Goal: Contribute content: Contribute content

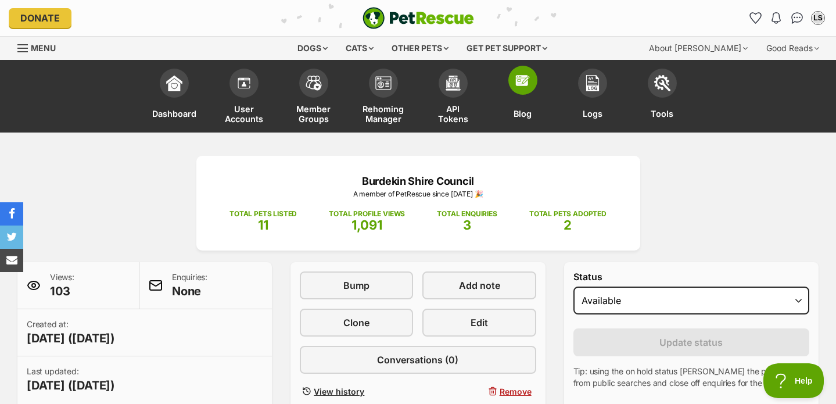
click at [524, 88] on img at bounding box center [523, 80] width 16 height 16
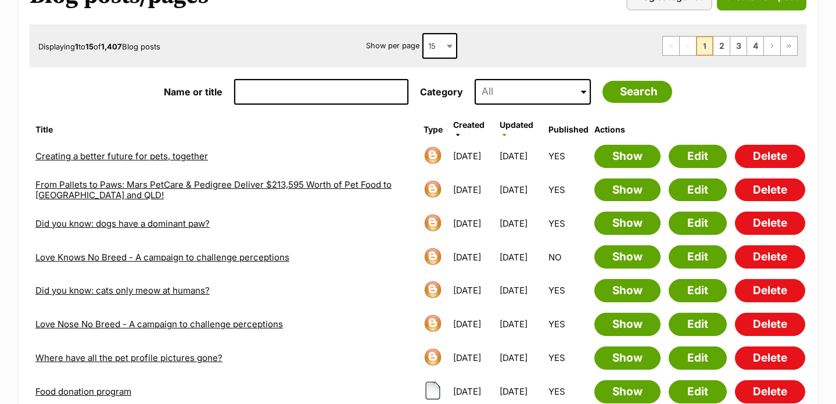
scroll to position [178, 0]
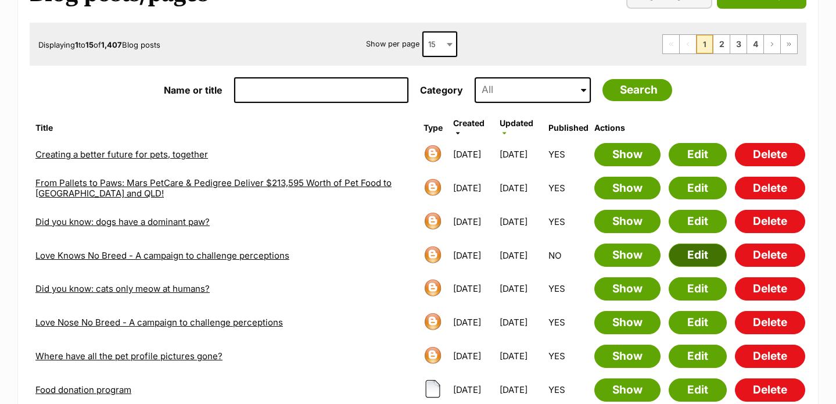
click at [699, 253] on link "Edit" at bounding box center [698, 254] width 58 height 23
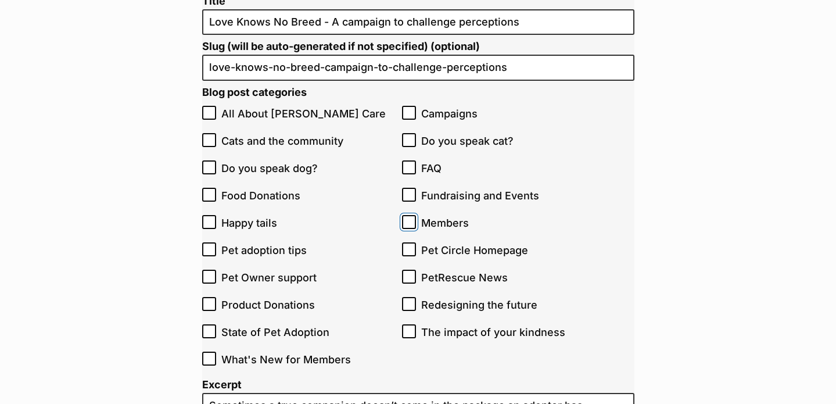
click at [415, 222] on input "Members" at bounding box center [409, 222] width 14 height 14
checkbox input "true"
click at [258, 355] on span "What's New for Members" at bounding box center [308, 359] width 175 height 16
click at [216, 355] on input "What's New for Members" at bounding box center [209, 358] width 14 height 14
checkbox input "true"
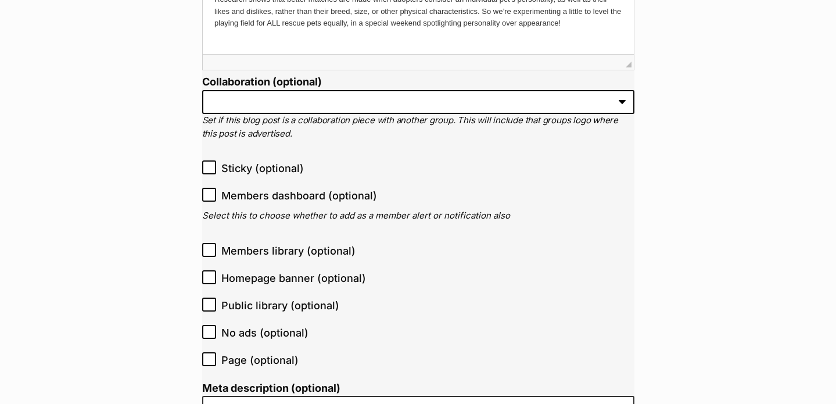
scroll to position [1176, 0]
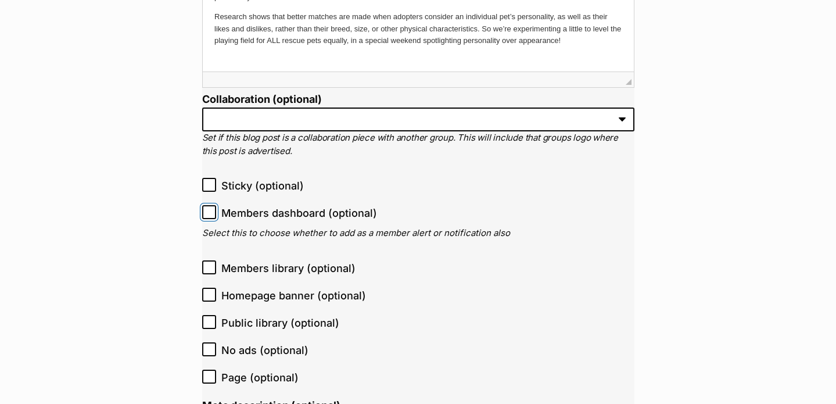
click at [209, 217] on input "Members dashboard (optional)" at bounding box center [209, 212] width 14 height 14
checkbox input "true"
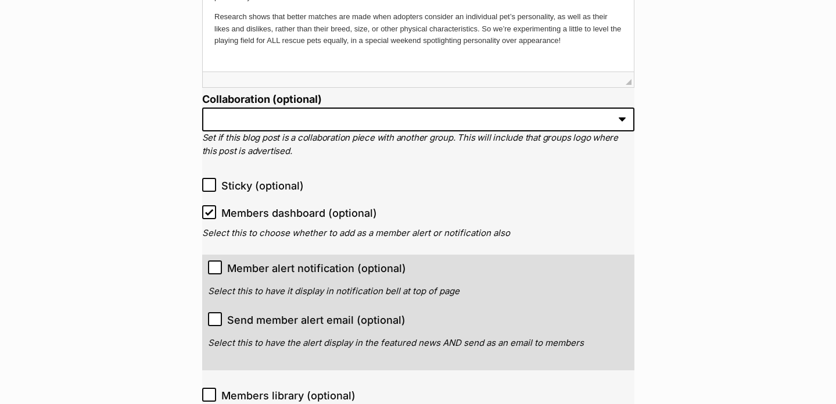
click at [215, 268] on icon at bounding box center [214, 266] width 7 height 5
click at [215, 268] on input "Member alert notification (optional)" at bounding box center [215, 267] width 14 height 14
checkbox input "true"
click at [214, 319] on icon at bounding box center [215, 319] width 8 height 8
click at [214, 319] on input "Send member alert email (optional)" at bounding box center [215, 319] width 14 height 14
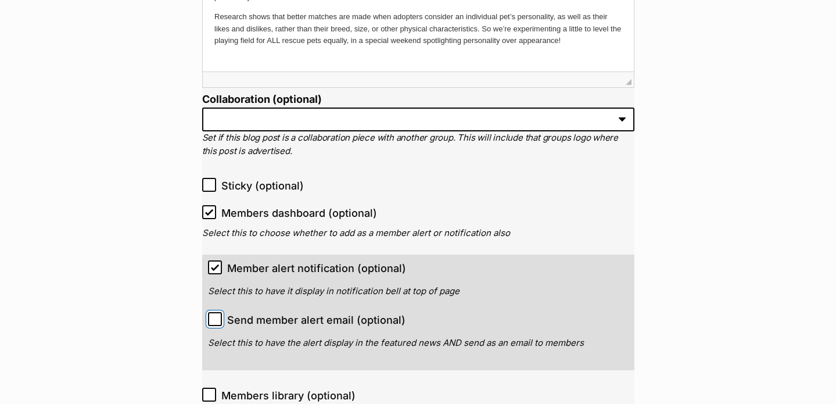
checkbox input "true"
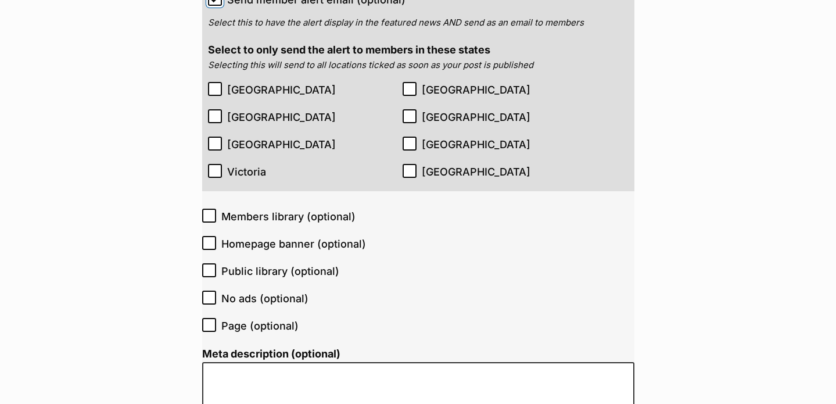
scroll to position [1513, 0]
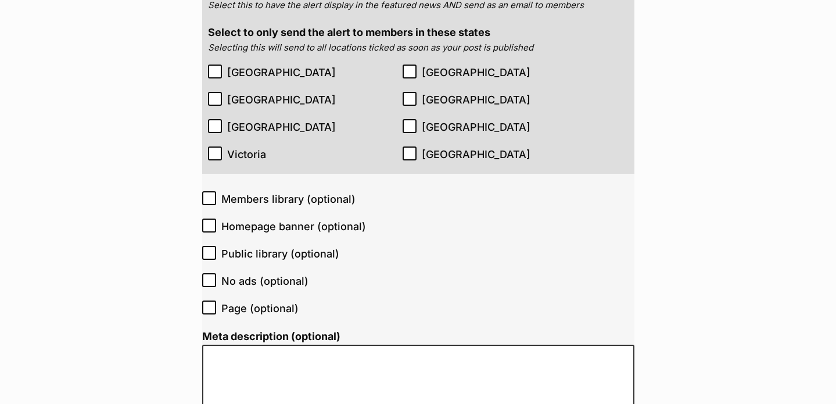
click at [207, 199] on icon at bounding box center [209, 198] width 7 height 5
click at [207, 199] on input "Members library (optional)" at bounding box center [209, 198] width 14 height 14
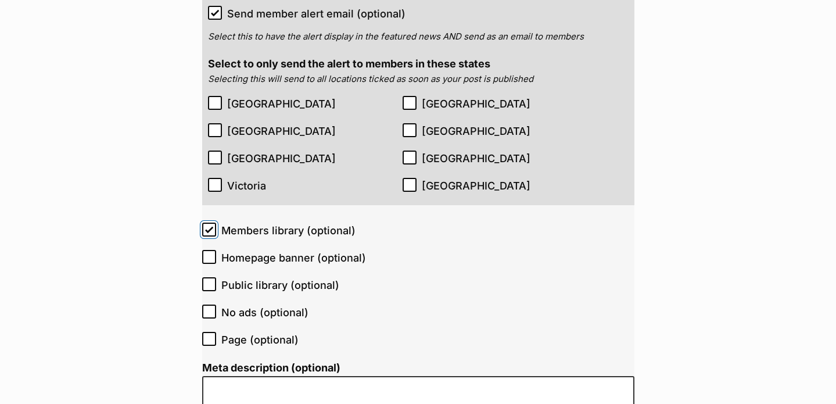
scroll to position [1515, 0]
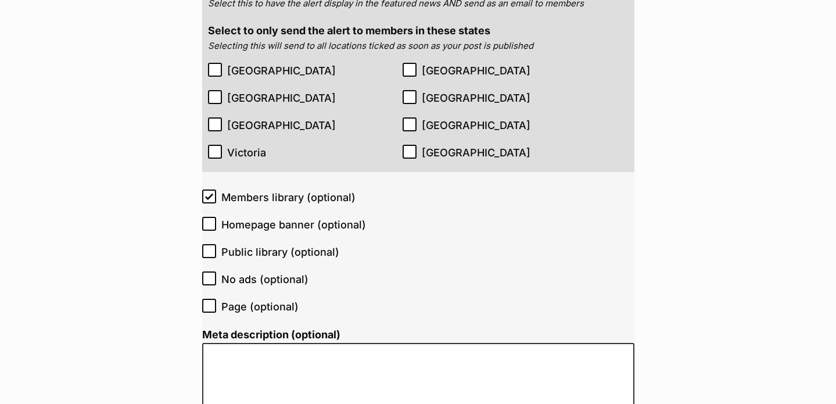
click at [206, 199] on icon at bounding box center [209, 196] width 8 height 8
click at [206, 199] on input "Members library (optional)" at bounding box center [209, 196] width 14 height 14
click at [206, 199] on icon at bounding box center [209, 196] width 8 height 8
click at [206, 199] on input "Members library (optional)" at bounding box center [209, 196] width 14 height 14
checkbox input "true"
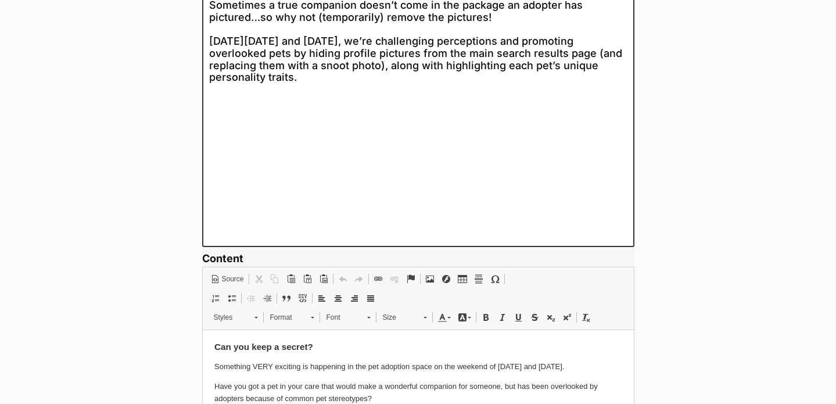
scroll to position [310, 0]
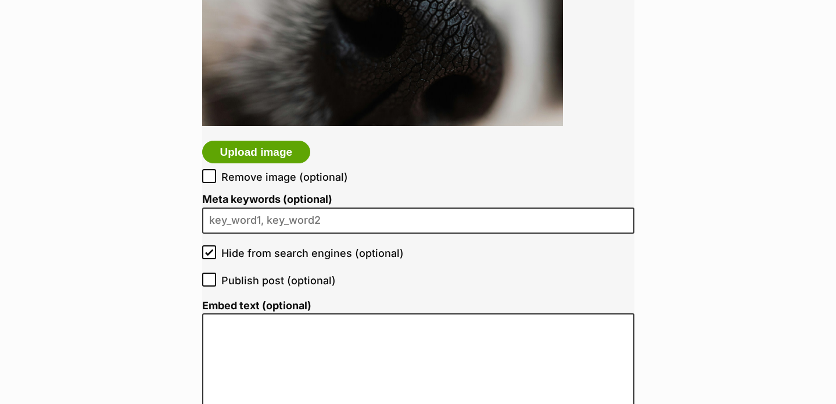
click at [209, 280] on icon at bounding box center [209, 278] width 7 height 5
click at [209, 280] on input "Publish post (optional)" at bounding box center [209, 279] width 14 height 14
checkbox input "true"
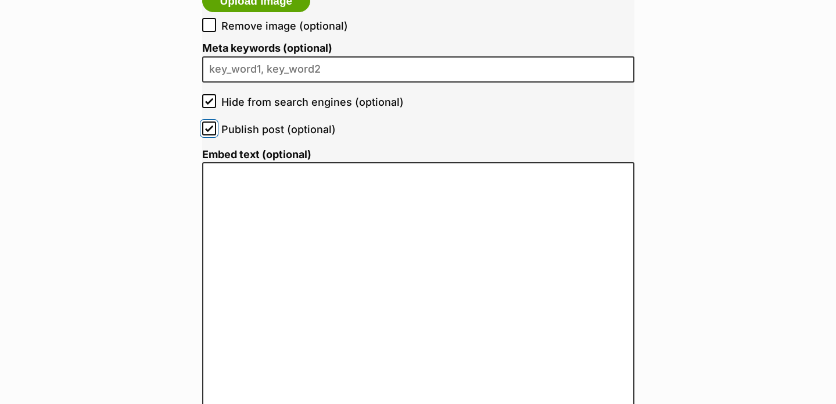
scroll to position [2876, 0]
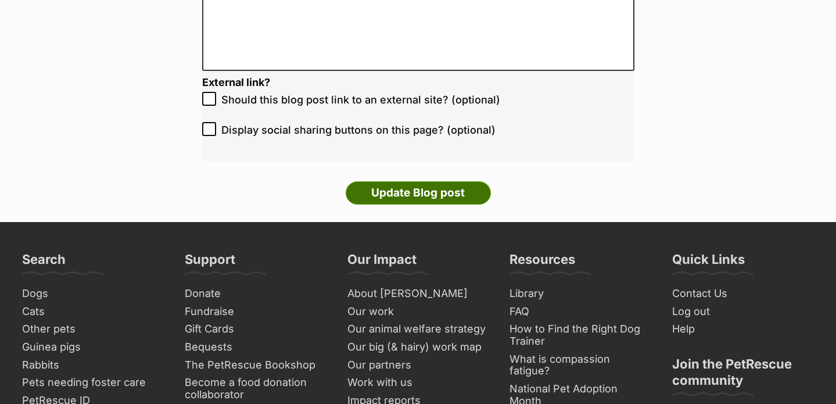
click at [415, 192] on input "Update Blog post" at bounding box center [418, 192] width 145 height 23
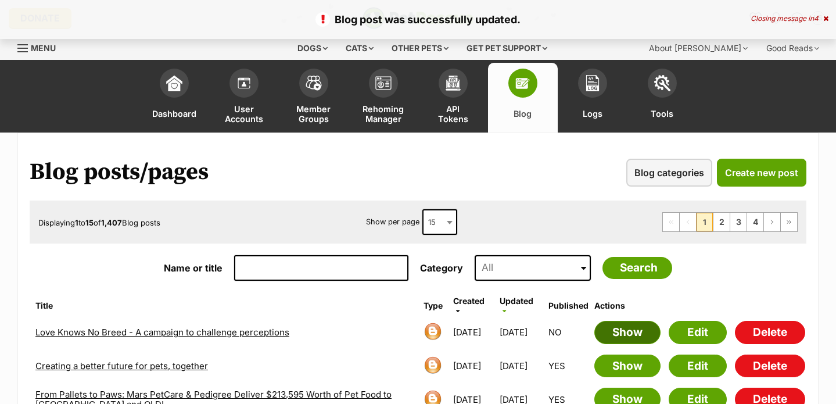
click at [647, 334] on link "Show" at bounding box center [627, 332] width 66 height 23
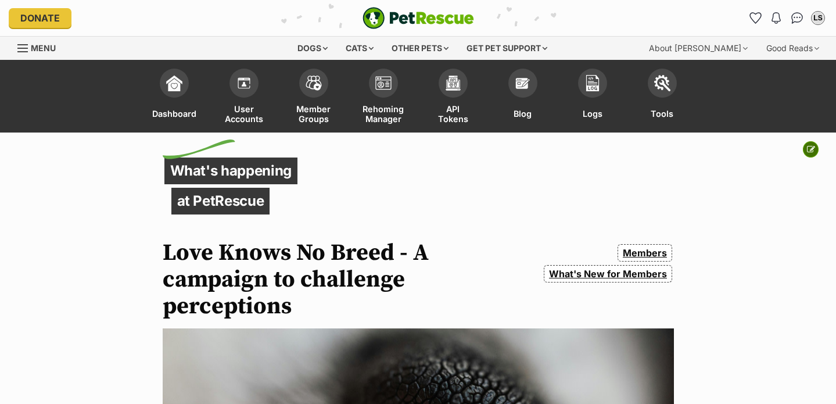
click at [809, 150] on icon at bounding box center [811, 149] width 8 height 8
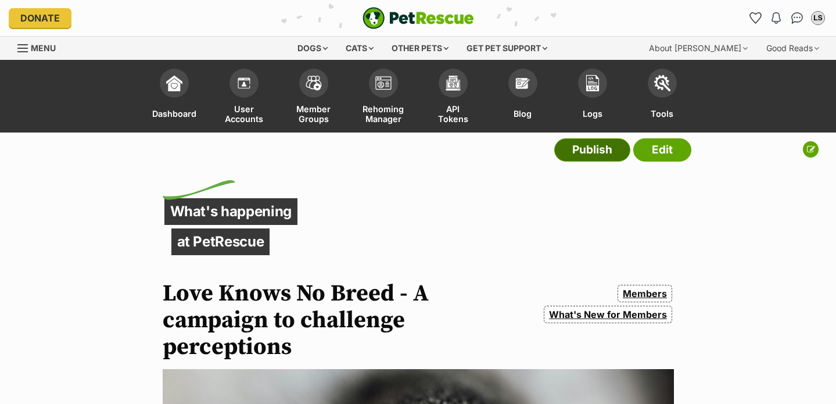
click at [601, 154] on link "Publish" at bounding box center [592, 149] width 76 height 23
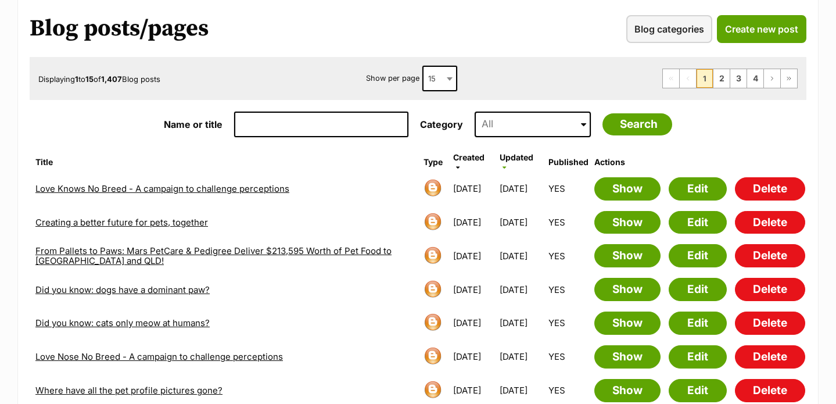
scroll to position [147, 0]
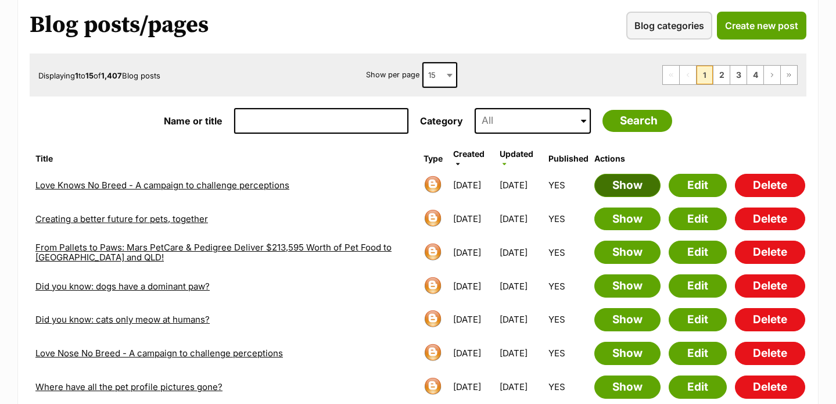
click at [635, 186] on link "Show" at bounding box center [627, 185] width 66 height 23
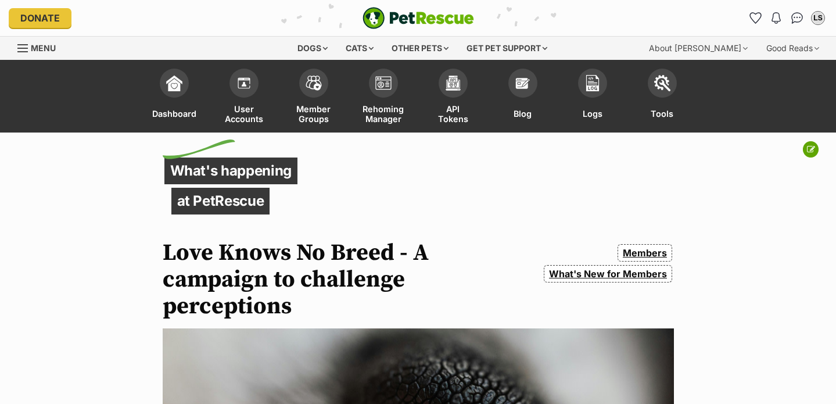
click at [612, 271] on link "What's New for Members" at bounding box center [608, 273] width 128 height 17
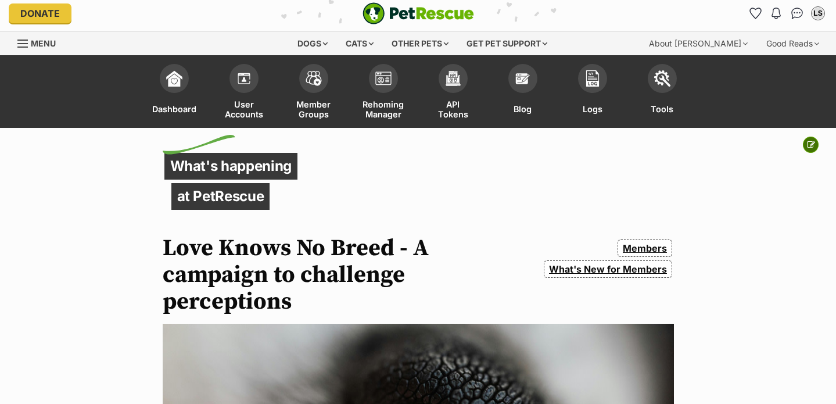
click at [808, 139] on button at bounding box center [811, 145] width 16 height 16
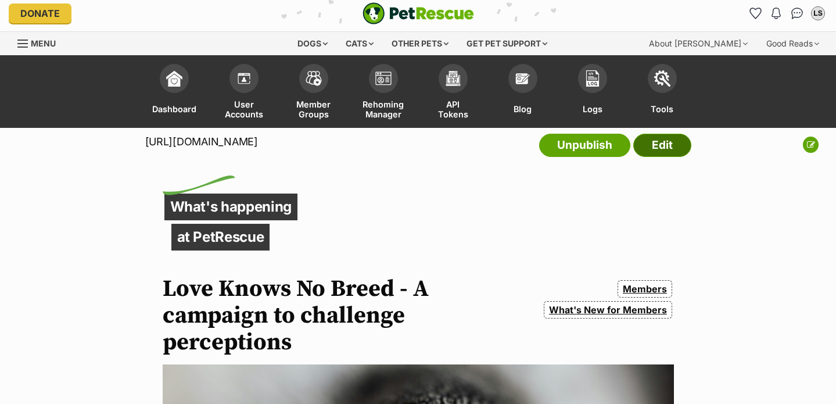
click at [670, 152] on link "Edit" at bounding box center [662, 145] width 58 height 23
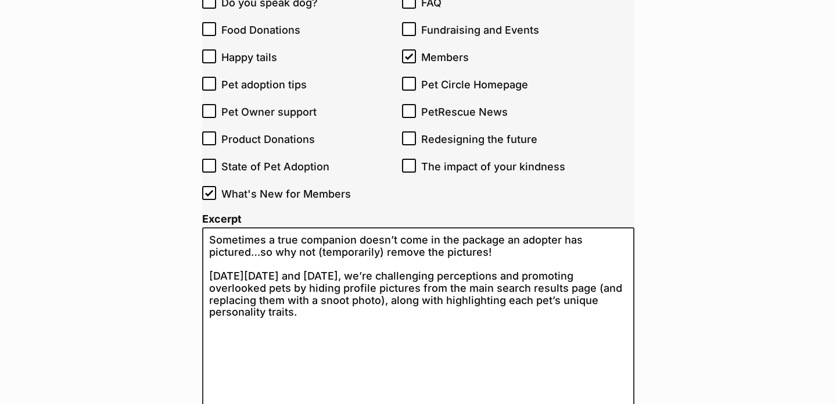
click at [284, 196] on span "What's New for Members" at bounding box center [308, 194] width 175 height 16
click at [216, 196] on input "What's New for Members" at bounding box center [209, 193] width 14 height 14
checkbox input "false"
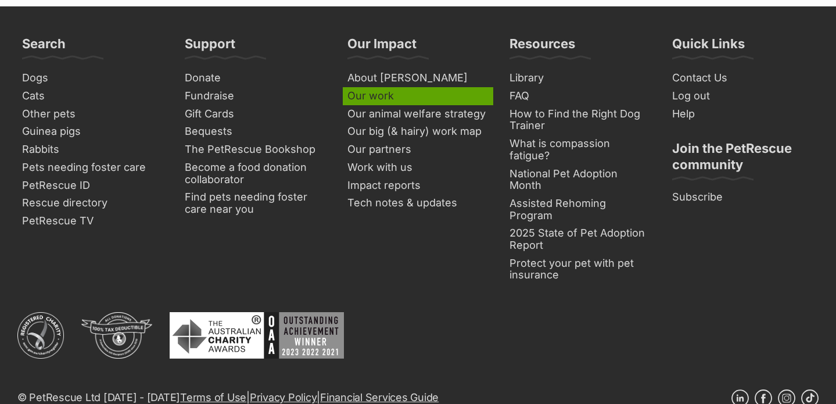
scroll to position [2849, 0]
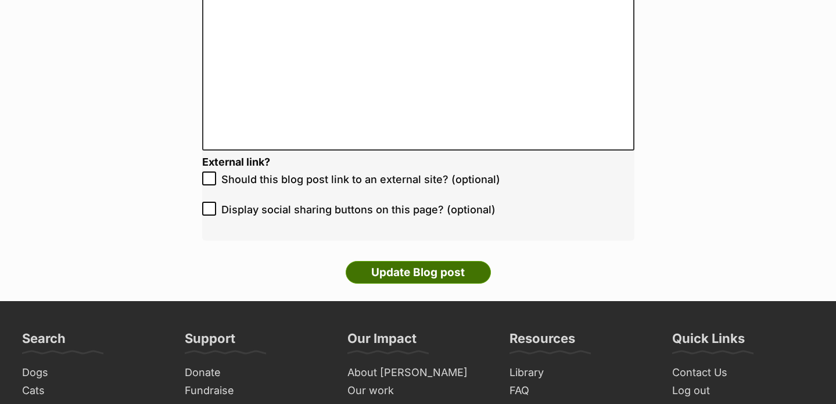
click at [422, 265] on input "Update Blog post" at bounding box center [418, 272] width 145 height 23
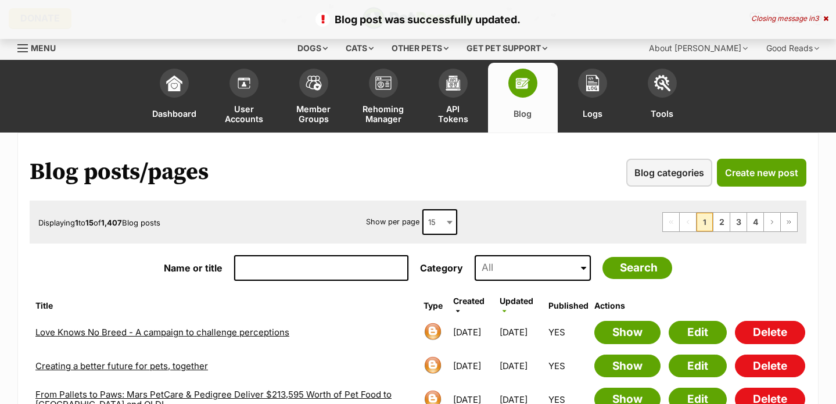
click at [828, 17] on div "Blog post was successfully updated. Closing message in 3" at bounding box center [418, 19] width 836 height 39
click at [825, 19] on icon at bounding box center [825, 18] width 5 height 7
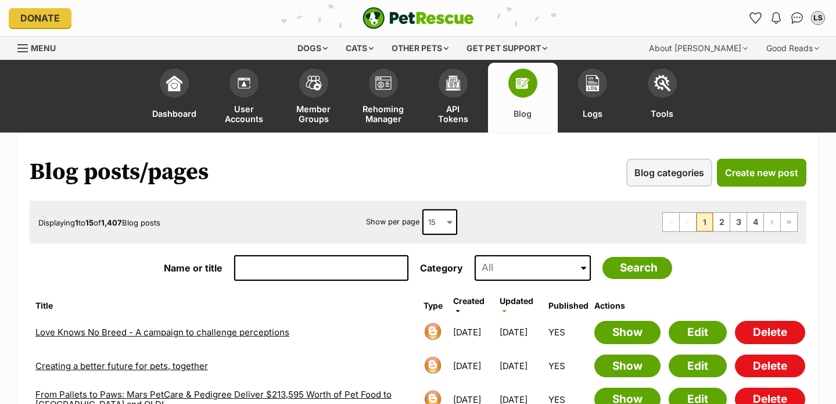
scroll to position [14, 0]
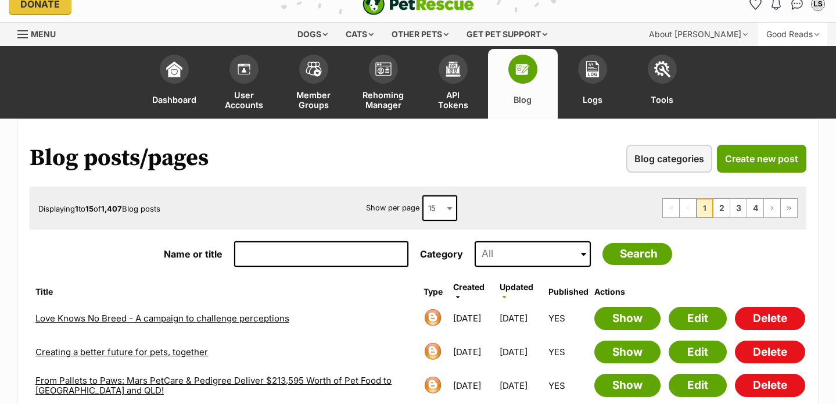
click at [781, 34] on div "Good Reads" at bounding box center [792, 34] width 69 height 23
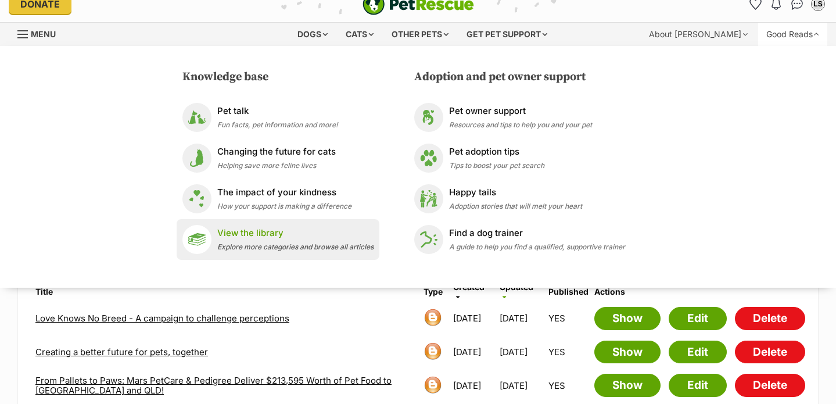
click at [325, 237] on p "View the library" at bounding box center [295, 233] width 156 height 13
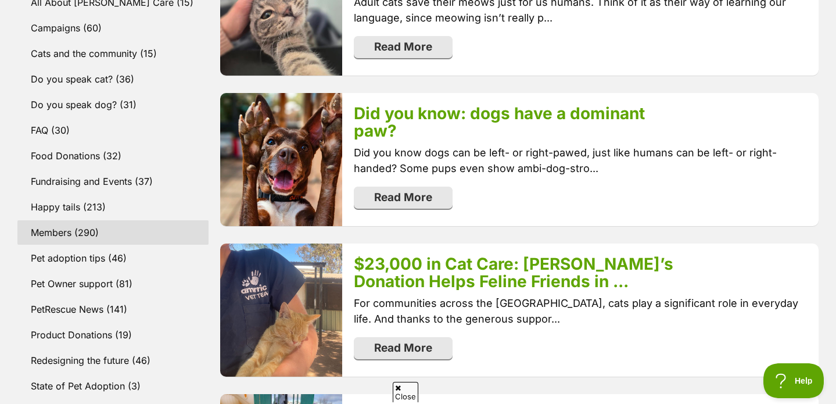
click at [87, 228] on link "Members (290)" at bounding box center [112, 232] width 191 height 24
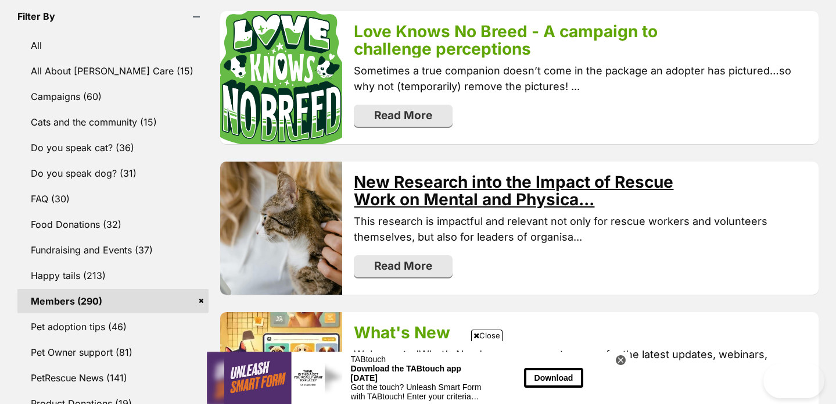
click at [422, 271] on link "Read More" at bounding box center [403, 266] width 99 height 22
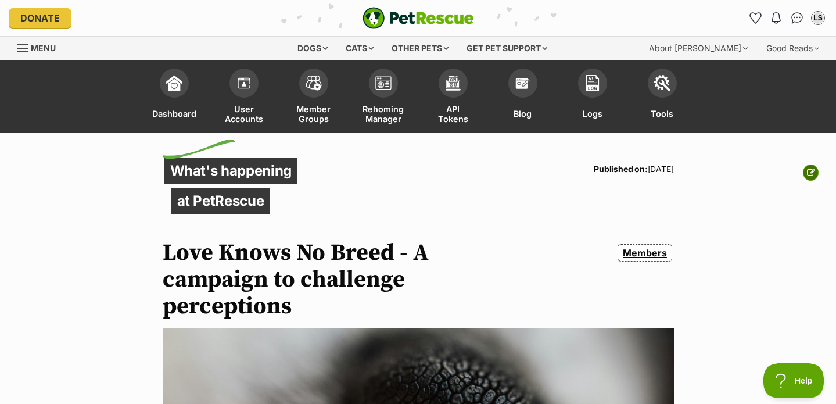
click at [803, 171] on link at bounding box center [811, 172] width 16 height 16
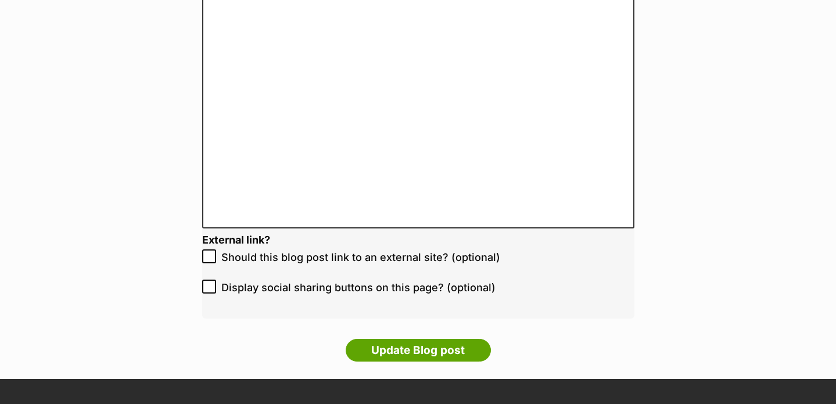
scroll to position [2938, 0]
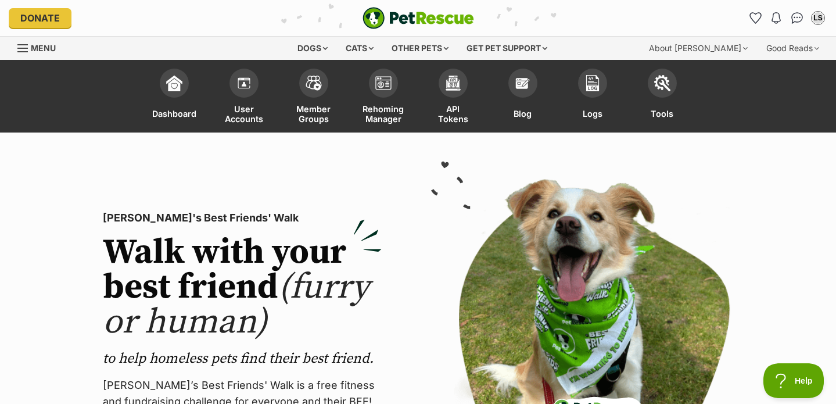
click at [37, 46] on span "Menu" at bounding box center [43, 48] width 25 height 10
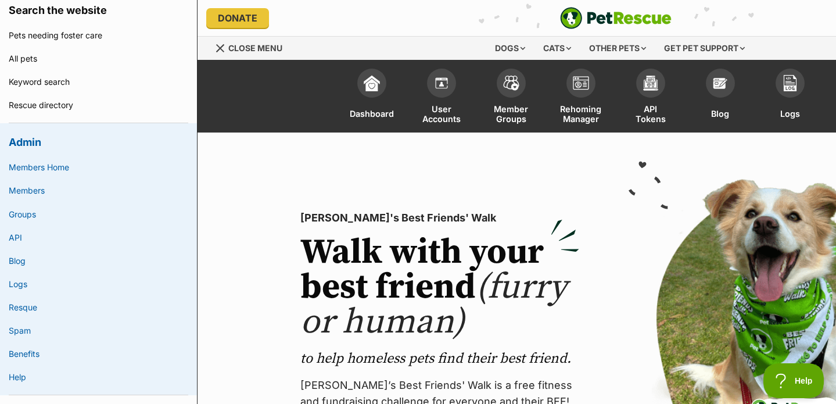
scroll to position [275, 0]
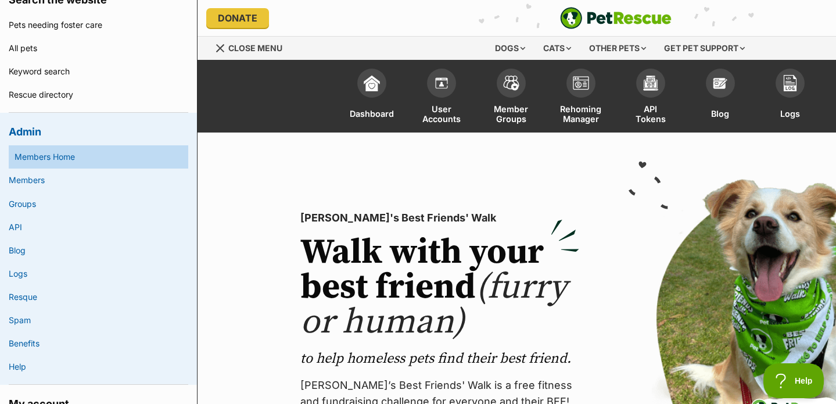
click at [42, 162] on link "Members Home" at bounding box center [102, 156] width 174 height 23
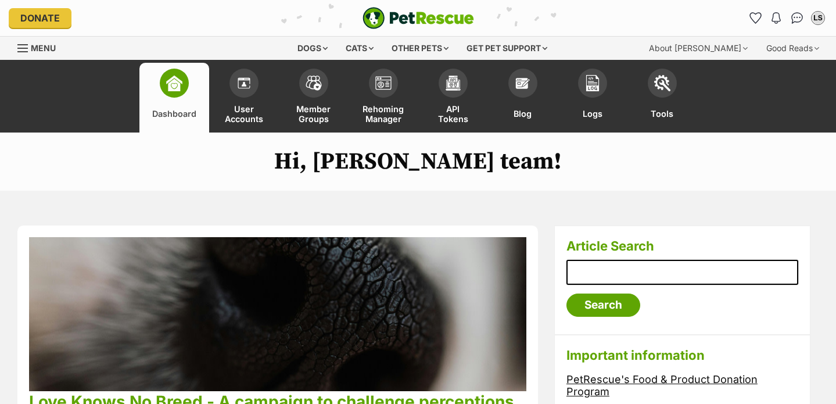
click at [42, 51] on span "Menu" at bounding box center [43, 48] width 25 height 10
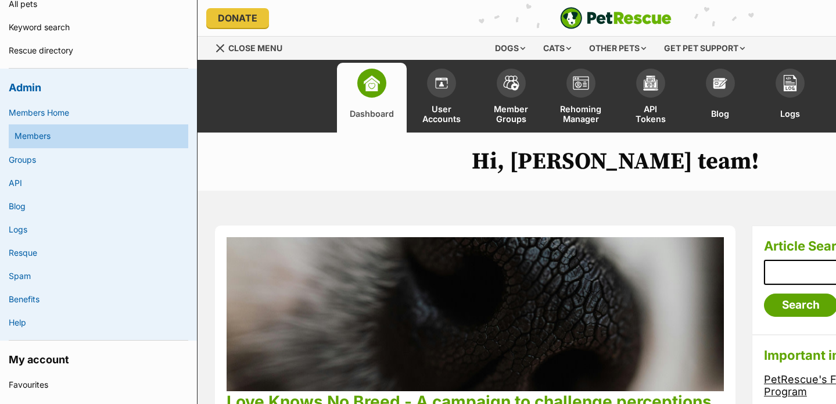
scroll to position [311, 0]
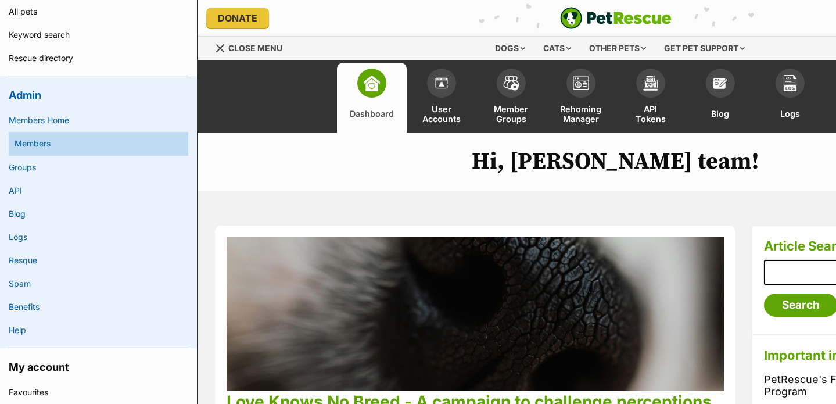
click at [56, 145] on link "Members" at bounding box center [102, 143] width 174 height 23
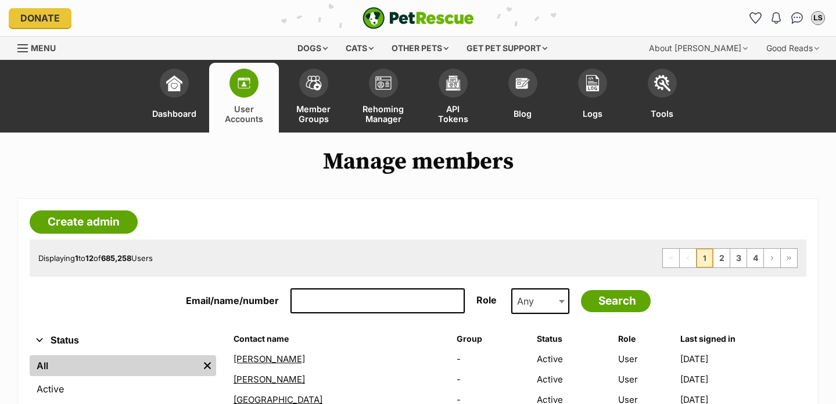
click at [37, 48] on span "Menu" at bounding box center [43, 48] width 25 height 10
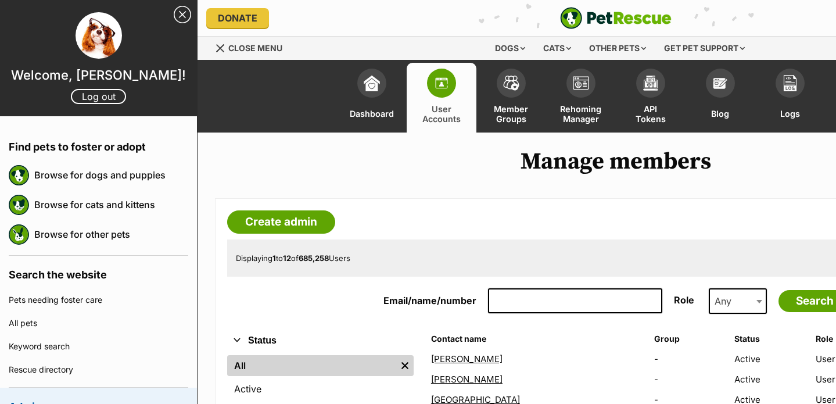
click at [37, 51] on div at bounding box center [98, 36] width 197 height 48
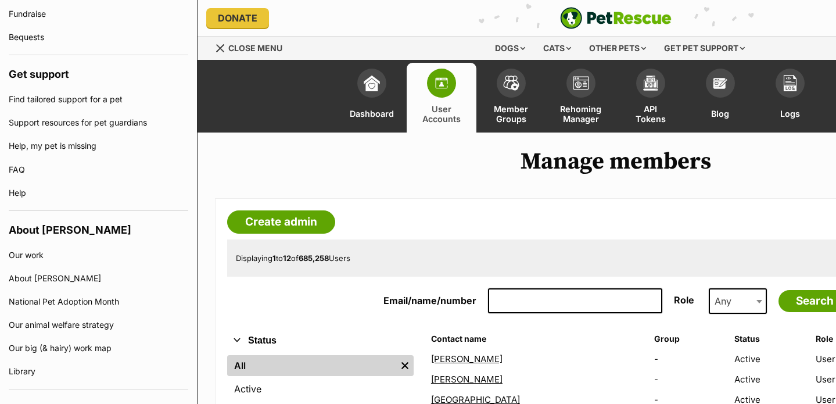
scroll to position [1099, 0]
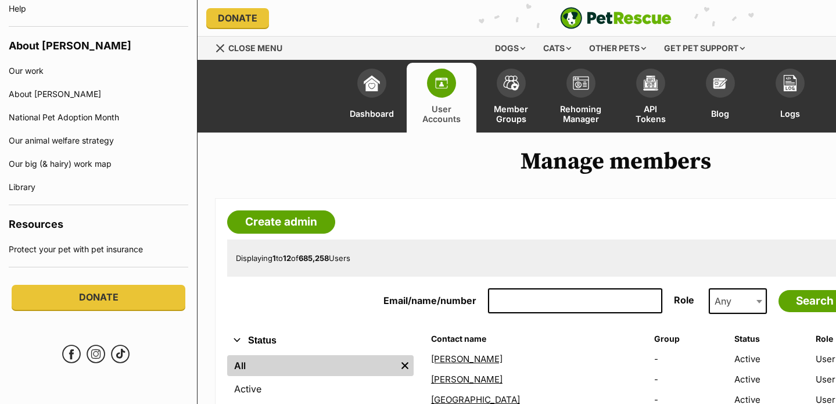
click at [259, 161] on h1 "Manage members" at bounding box center [615, 161] width 836 height 27
